Goal: Transaction & Acquisition: Purchase product/service

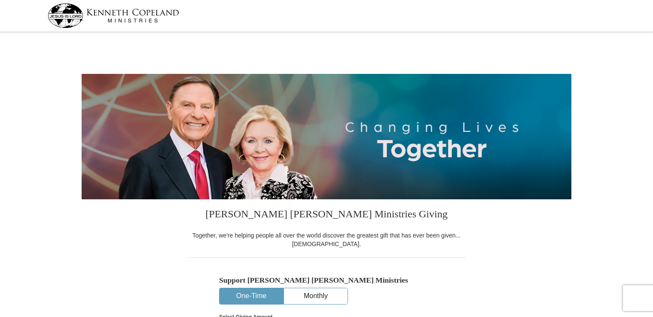
select select "CO"
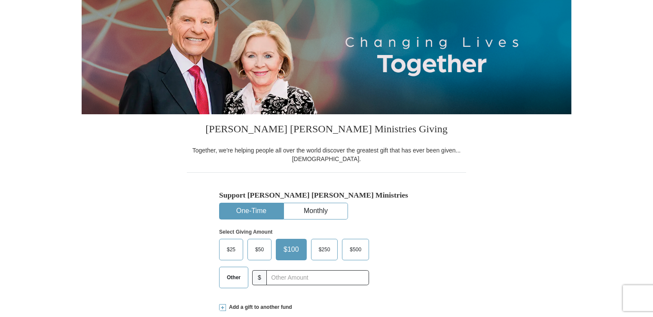
scroll to position [93, 0]
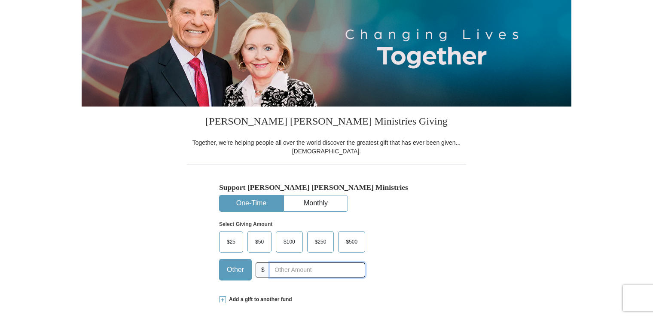
click at [336, 272] on input "text" at bounding box center [317, 270] width 95 height 15
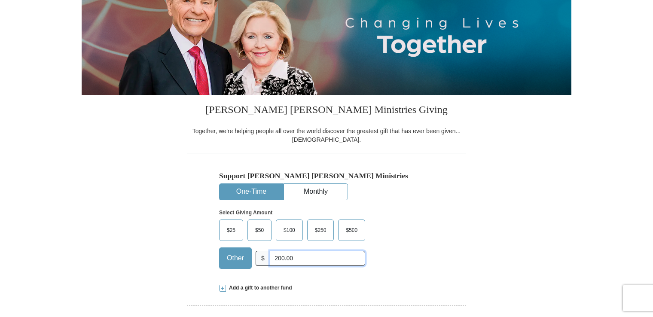
scroll to position [105, 0]
type input "200.00"
click at [220, 290] on span at bounding box center [222, 287] width 7 height 7
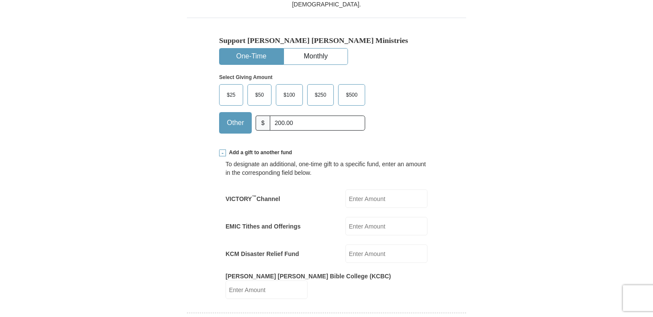
scroll to position [241, 0]
click at [356, 250] on input "KCM Disaster Relief Fund" at bounding box center [386, 253] width 82 height 18
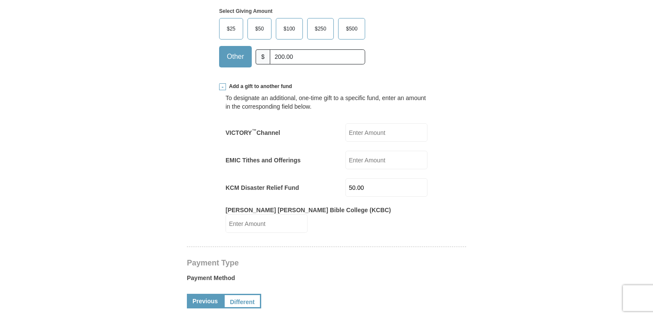
scroll to position [309, 0]
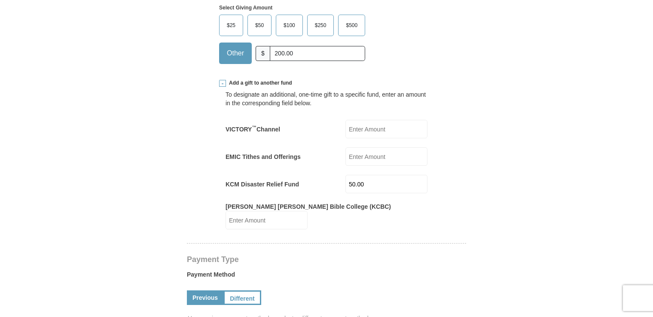
type input "50.00"
click at [203, 290] on link "Previous" at bounding box center [205, 297] width 37 height 15
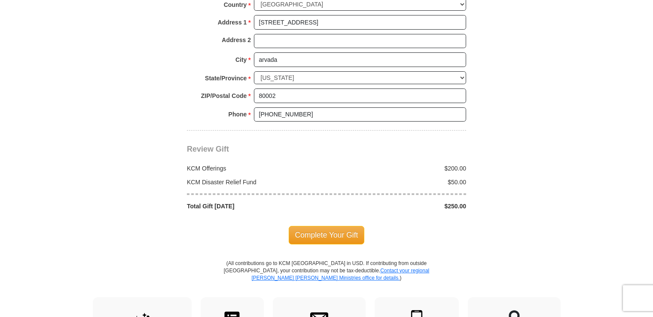
scroll to position [819, 0]
click at [346, 226] on span "Complete Your Gift" at bounding box center [327, 235] width 76 height 18
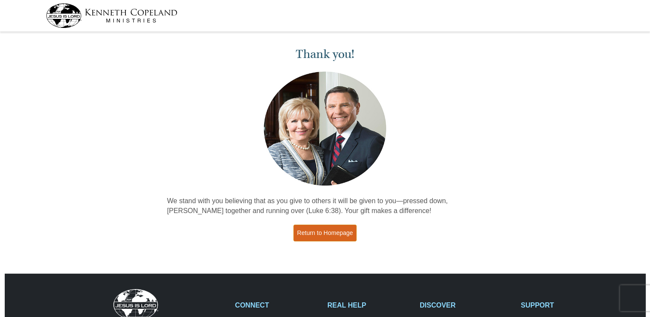
click at [347, 231] on link "Return to Homepage" at bounding box center [325, 233] width 64 height 17
